Goal: Information Seeking & Learning: Learn about a topic

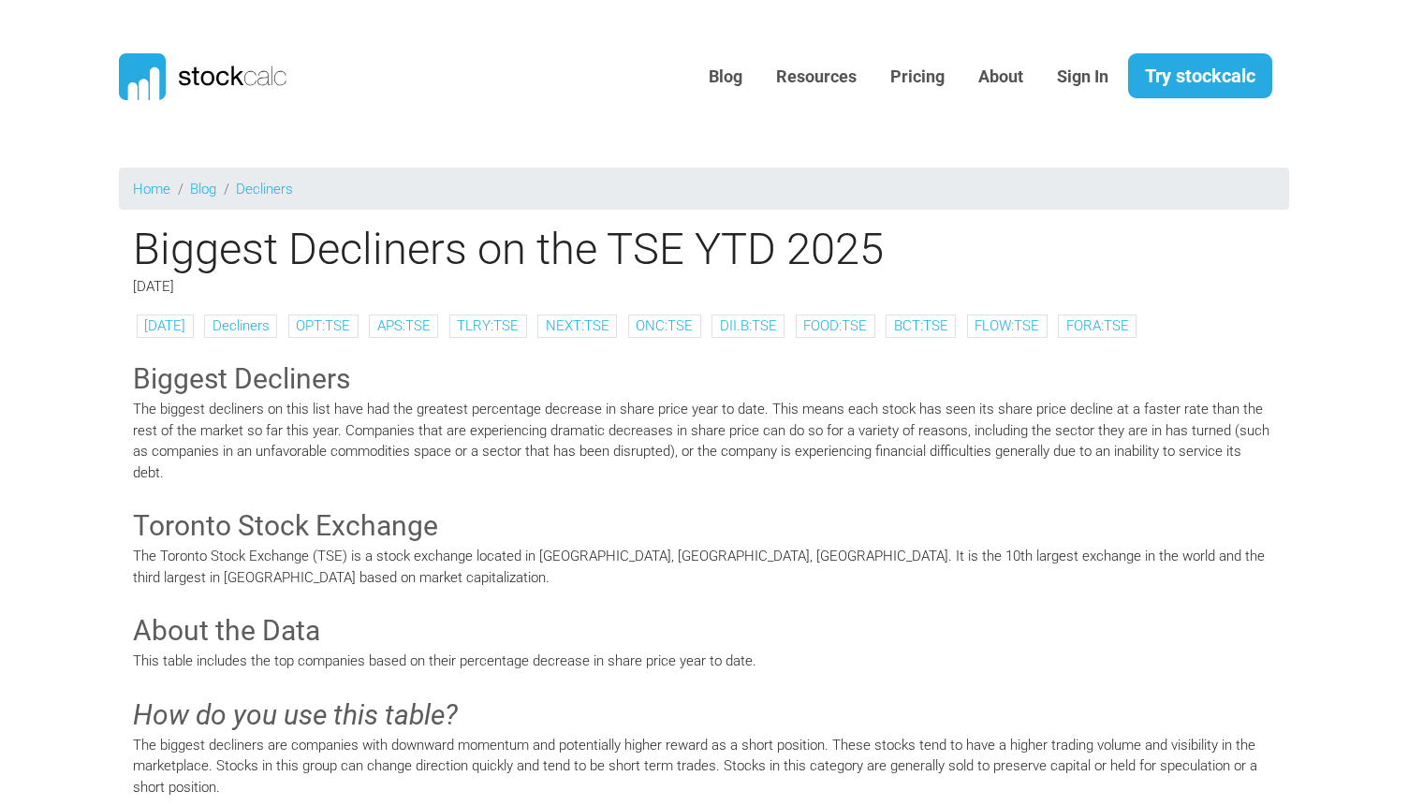
scroll to position [3427, 0]
